Goal: Information Seeking & Learning: Learn about a topic

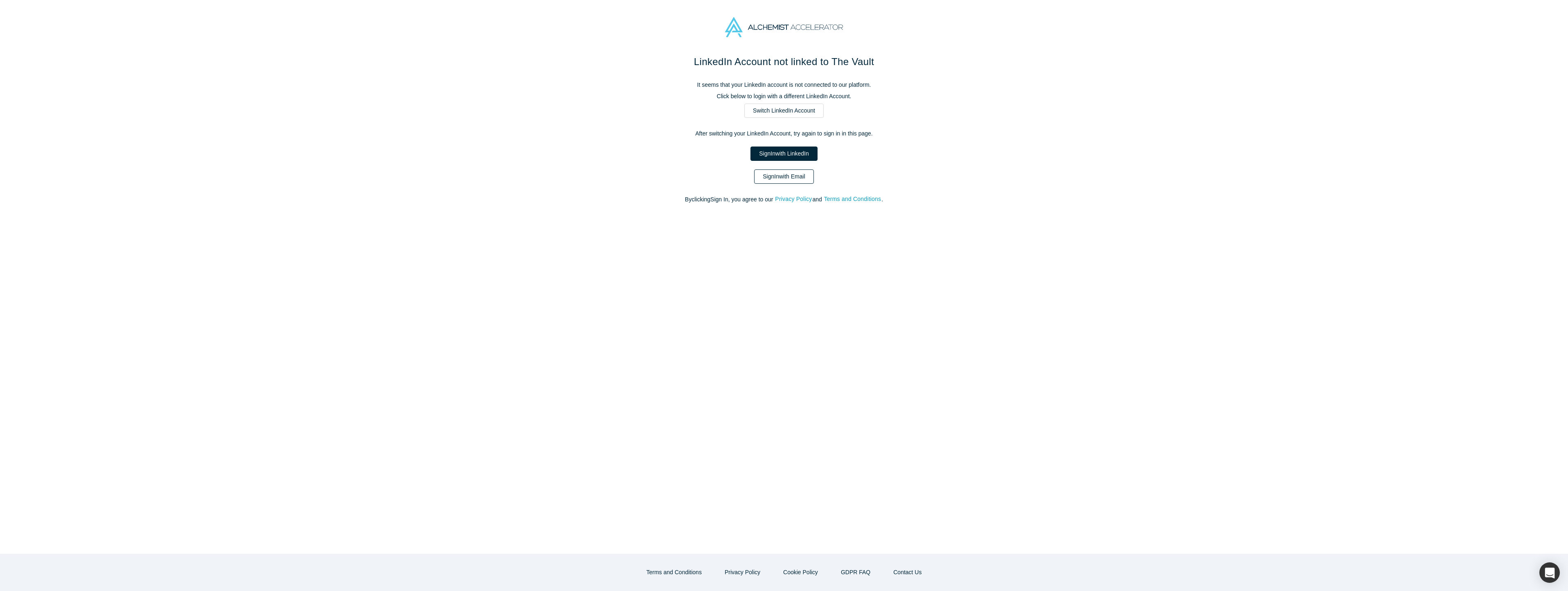
click at [789, 177] on link "Sign In with Email" at bounding box center [784, 177] width 60 height 15
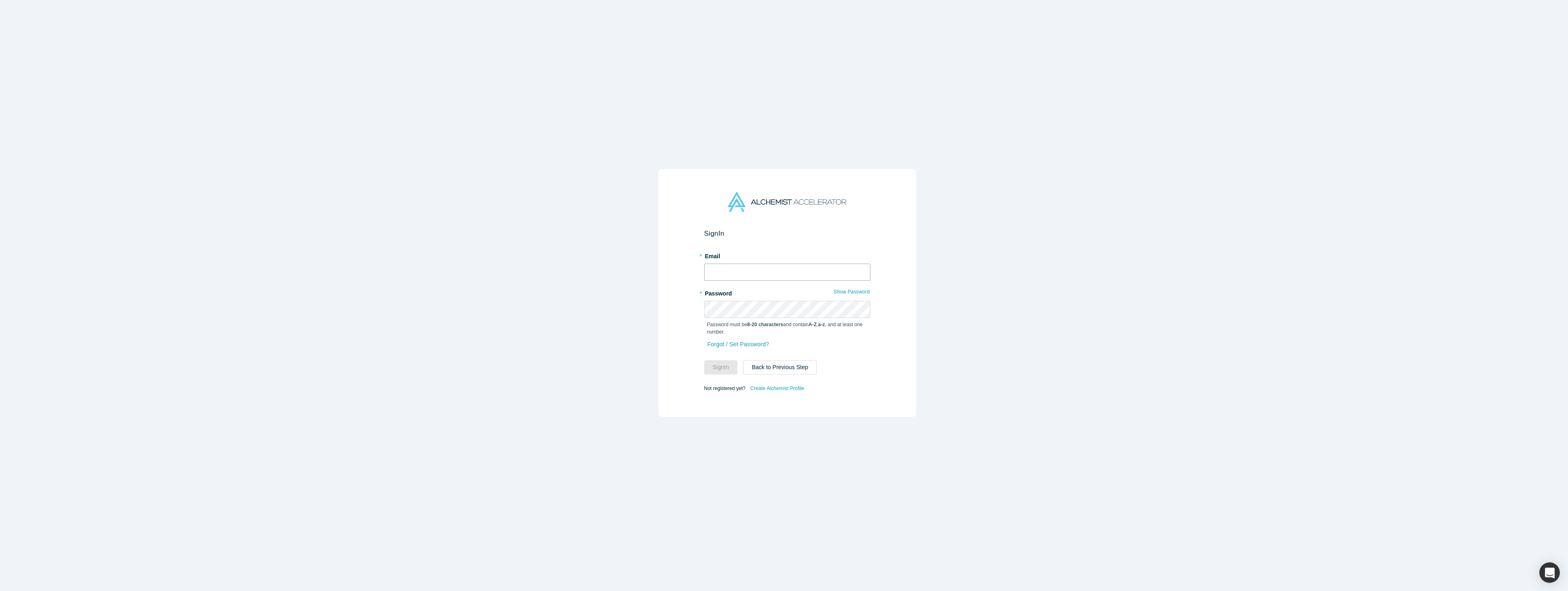
click at [719, 271] on input "text" at bounding box center [787, 272] width 166 height 17
type input "[PERSON_NAME][EMAIL_ADDRESS][DOMAIN_NAME]"
click at [713, 363] on button "Sign In" at bounding box center [721, 368] width 33 height 15
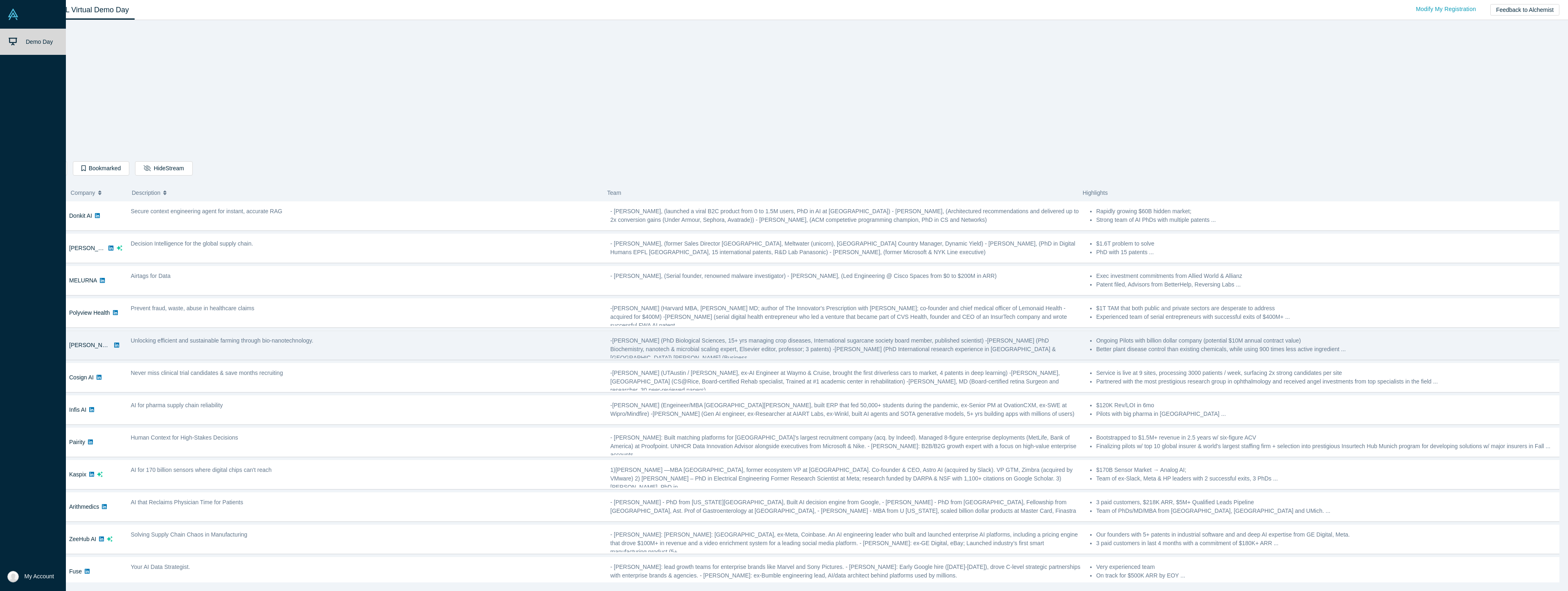
click at [13, 13] on img at bounding box center [13, 14] width 12 height 12
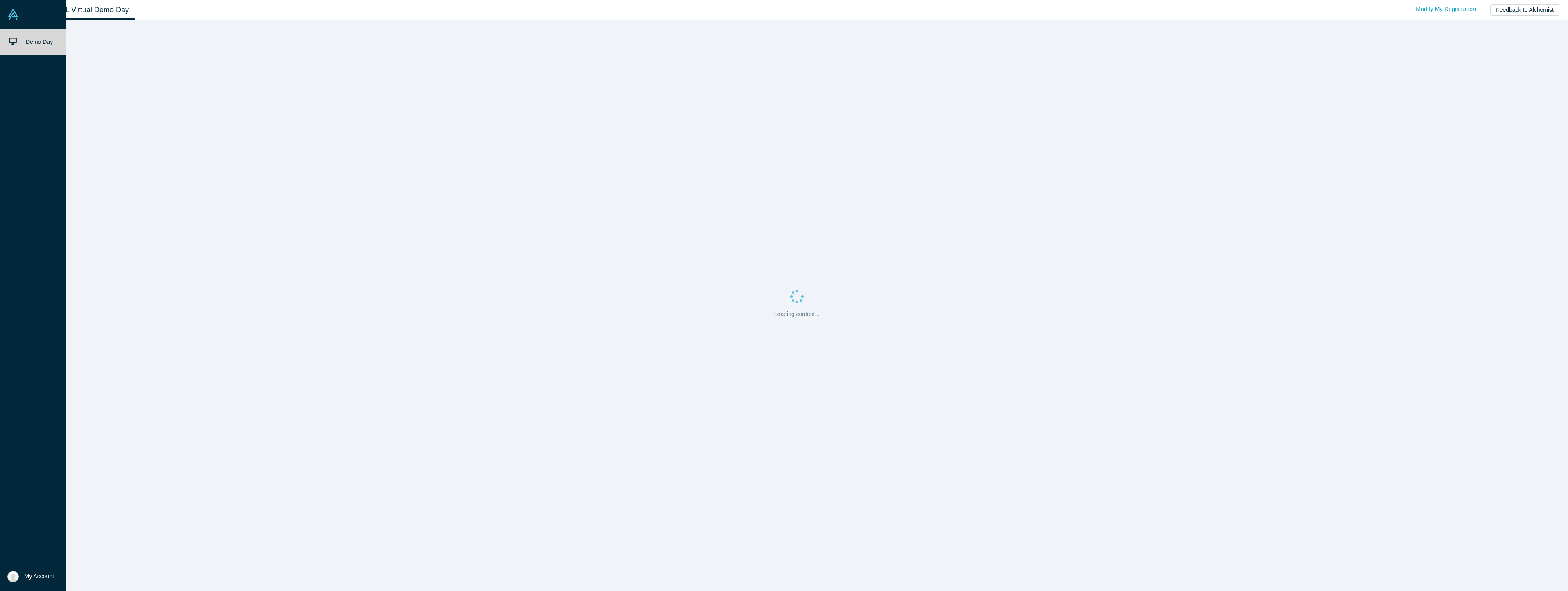
click at [29, 38] on span "Demo Day" at bounding box center [39, 41] width 27 height 7
